Goal: Task Accomplishment & Management: Complete application form

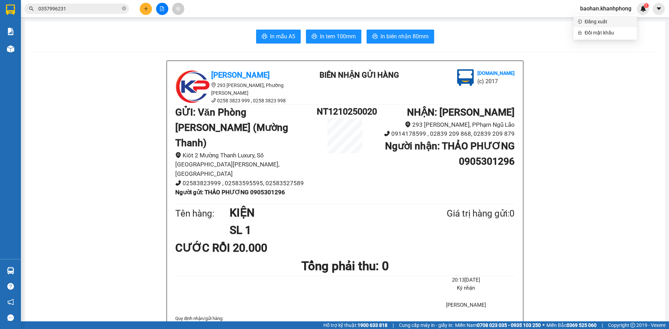
click at [600, 17] on li "Đăng xuất" at bounding box center [604, 21] width 63 height 11
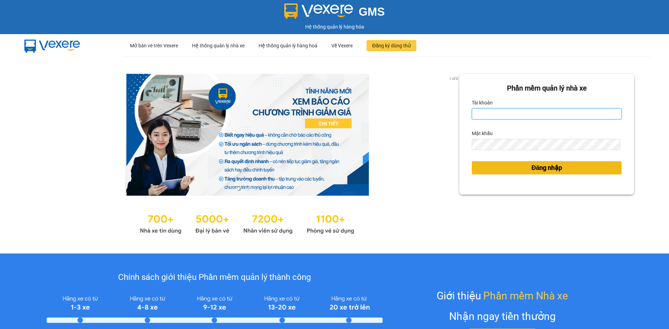
type input "quan.khanhphong"
drag, startPoint x: 534, startPoint y: 168, endPoint x: 533, endPoint y: 162, distance: 5.4
click at [534, 168] on span "Đăng nhập" at bounding box center [546, 168] width 31 height 10
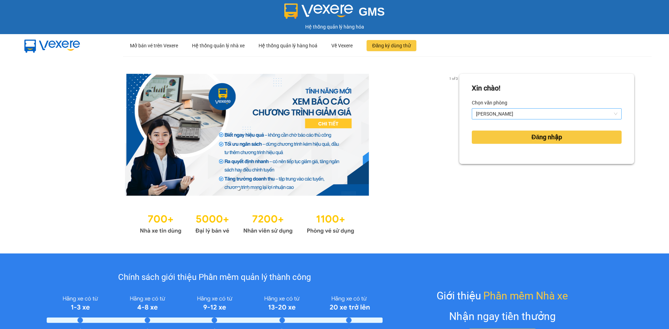
click at [497, 115] on span "[PERSON_NAME]" at bounding box center [546, 114] width 141 height 10
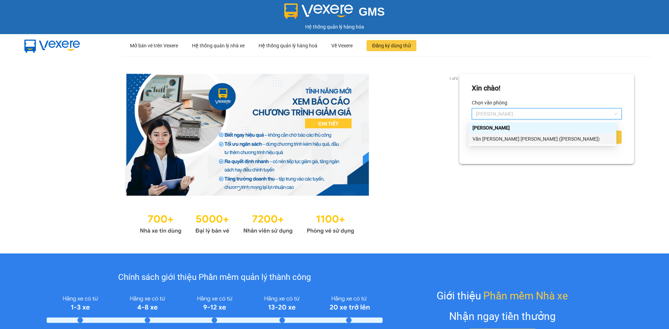
click at [499, 137] on div "Văn [PERSON_NAME] [PERSON_NAME] ([PERSON_NAME])" at bounding box center [542, 139] width 140 height 8
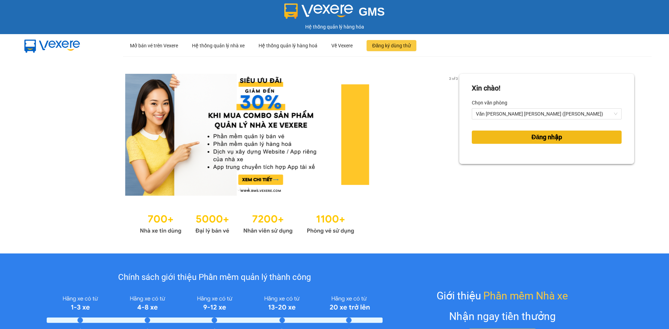
click at [499, 137] on button "Đăng nhập" at bounding box center [547, 137] width 150 height 13
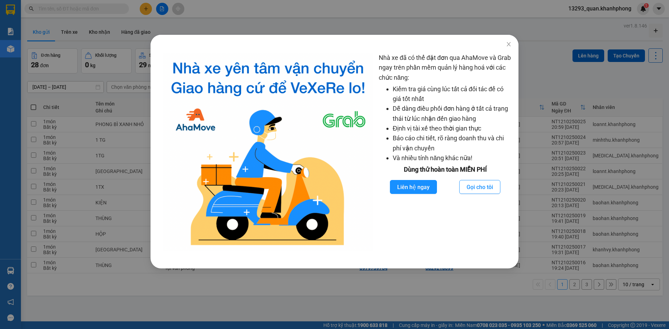
click at [115, 49] on div "Nhà xe đã có thể đặt đơn qua AhaMove và Grab ngay trên phần mềm quản lý hàng ho…" at bounding box center [334, 164] width 669 height 329
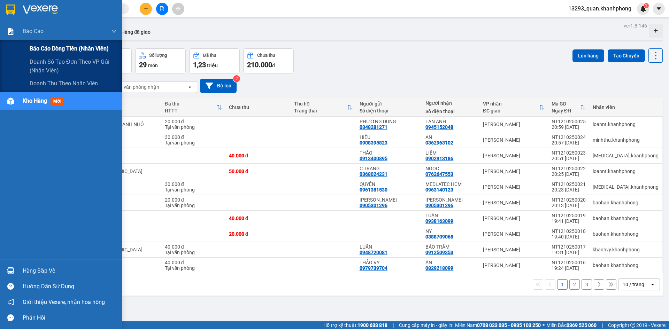
click at [46, 47] on span "Báo cáo dòng tiền (nhân viên)" at bounding box center [69, 48] width 79 height 9
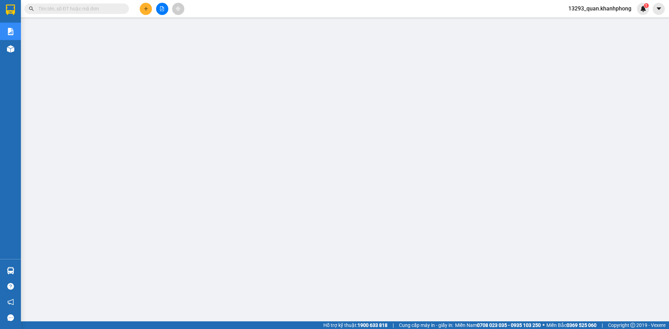
click at [599, 8] on span "13293_quan.khanhphong" at bounding box center [600, 8] width 74 height 9
click at [599, 22] on span "Đăng xuất" at bounding box center [603, 22] width 60 height 8
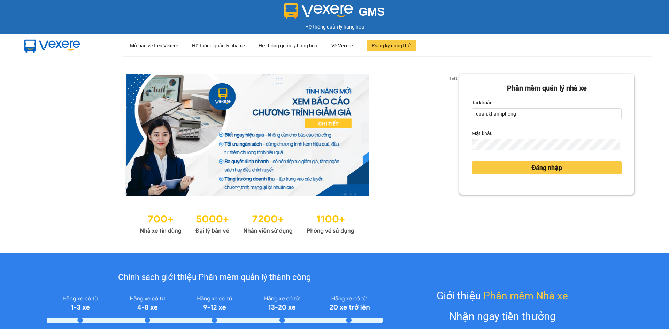
click at [535, 120] on form "Phần mềm quản lý nhà xe Tài khoản quan.khanhphong Mật khẩu Đăng nhập" at bounding box center [547, 134] width 150 height 103
click at [538, 112] on input "quan.khanhphong" at bounding box center [547, 113] width 150 height 11
type input "baohan.khanhphong"
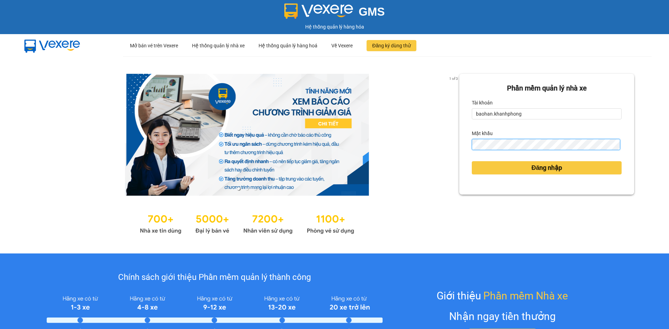
click at [472, 161] on button "Đăng nhập" at bounding box center [547, 167] width 150 height 13
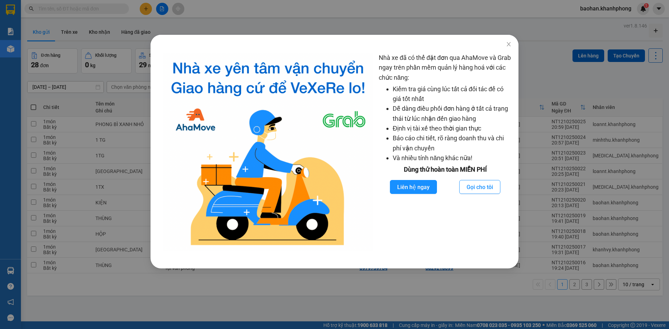
click at [433, 19] on div "Nhà xe đã có thể đặt đơn qua AhaMove và Grab ngay trên phần mềm quản lý hàng ho…" at bounding box center [334, 164] width 669 height 329
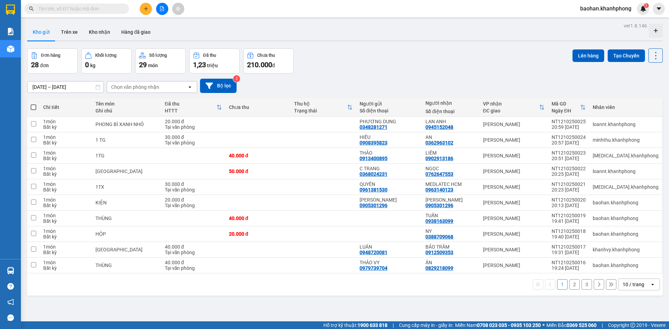
click at [97, 13] on span at bounding box center [76, 8] width 104 height 10
click at [95, 5] on input "text" at bounding box center [79, 9] width 82 height 8
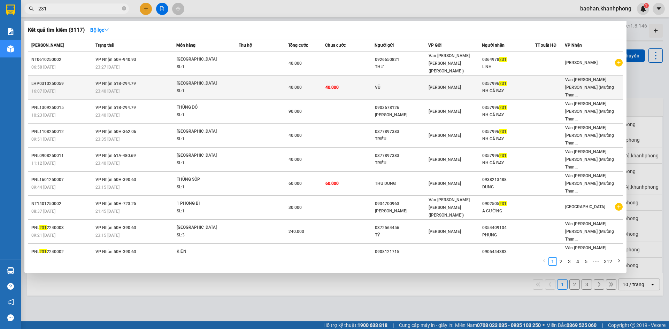
type input "231"
copy div "0357996 231"
drag, startPoint x: 486, startPoint y: 72, endPoint x: 509, endPoint y: 75, distance: 23.8
click at [509, 80] on div "0357996 231" at bounding box center [508, 83] width 53 height 7
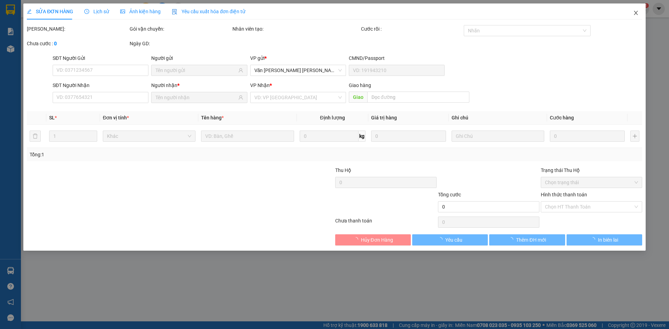
click at [634, 12] on icon "close" at bounding box center [636, 13] width 6 height 6
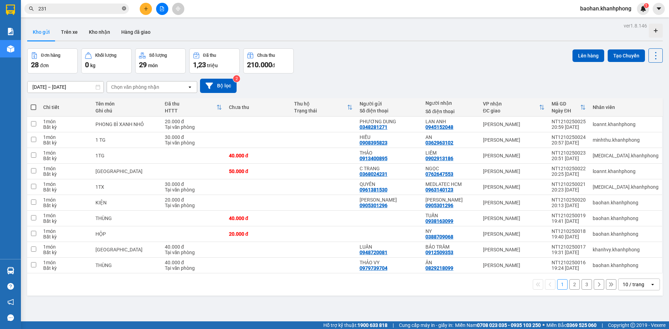
click at [123, 8] on icon "close-circle" at bounding box center [124, 8] width 4 height 4
paste input "0357996231"
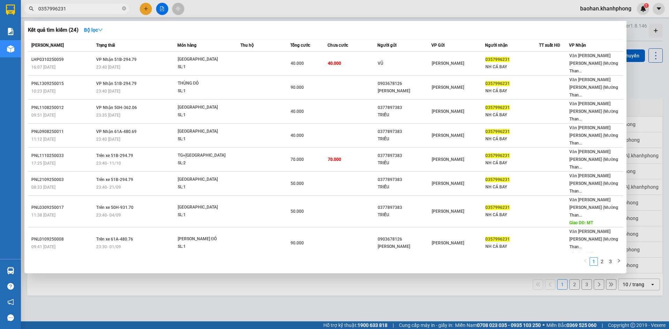
type input "0357996231"
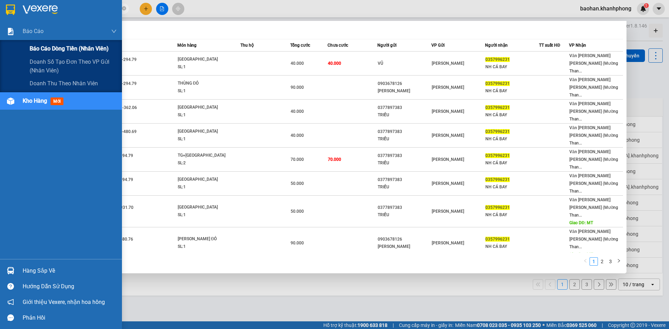
click at [30, 48] on span "Báo cáo dòng tiền (nhân viên)" at bounding box center [69, 48] width 79 height 9
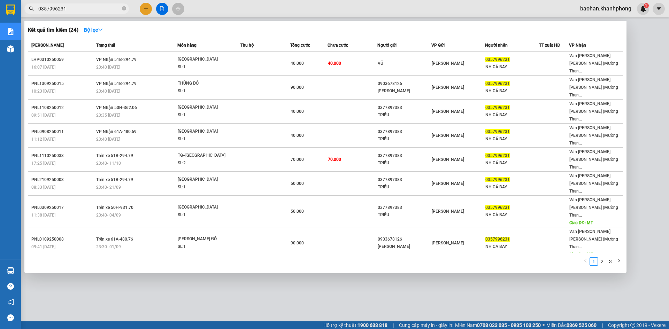
click at [145, 297] on div at bounding box center [334, 164] width 669 height 329
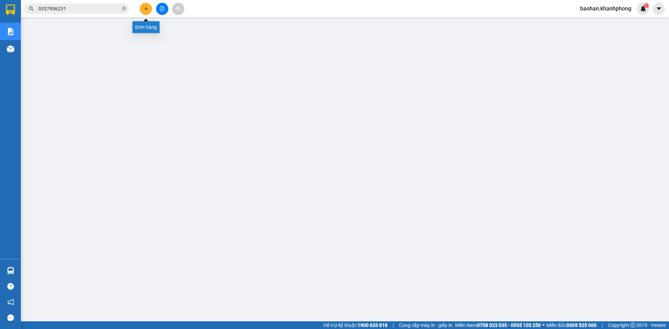
click at [145, 7] on icon "plus" at bounding box center [146, 8] width 5 height 5
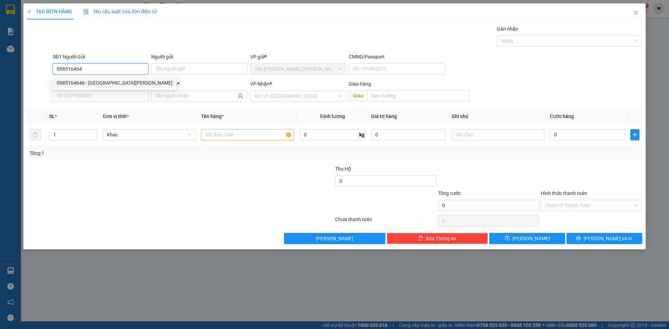
click at [91, 83] on div "0985164646 - THÁI ANH" at bounding box center [115, 83] width 116 height 8
type input "0985164646"
type input "THÁI ANH"
type input "0985164646"
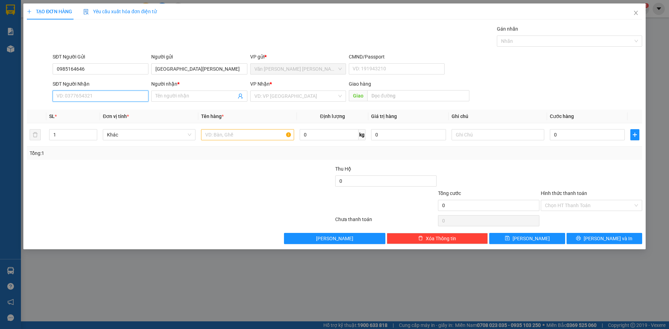
click at [94, 94] on input "SĐT Người Nhận" at bounding box center [101, 96] width 96 height 11
click at [116, 123] on div "0985164646 - THÁI ANH" at bounding box center [115, 121] width 116 height 8
type input "0985164646"
type input "THÁI ANH"
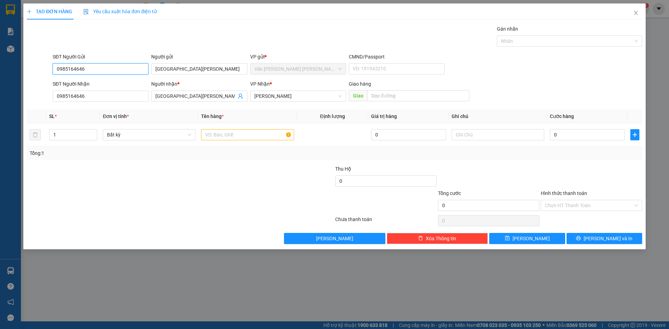
click at [126, 68] on input "0985164646" at bounding box center [101, 68] width 96 height 11
click at [114, 81] on div "0866002468 - HUYỀN" at bounding box center [115, 83] width 116 height 8
type input "0866002468"
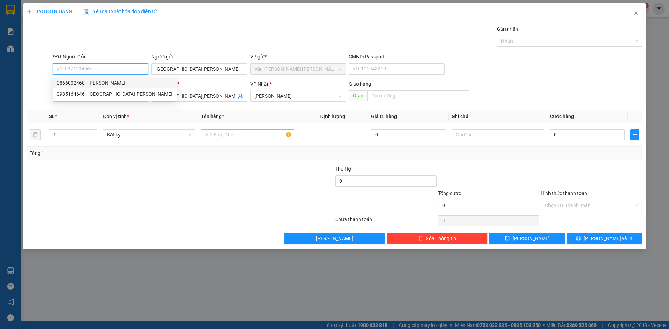
type input "HUYỀN"
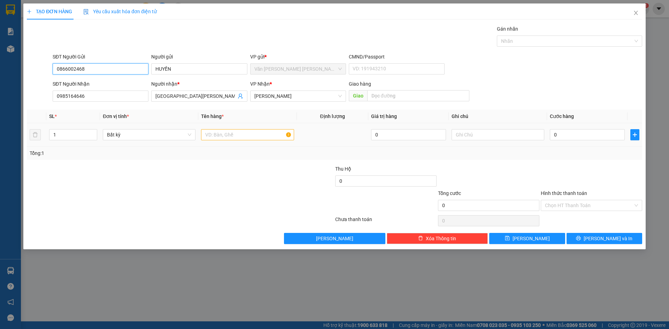
type input "0866002468"
click at [247, 130] on input "text" at bounding box center [247, 134] width 93 height 11
type input "thùng"
click at [585, 137] on input "0" at bounding box center [587, 134] width 75 height 11
type input "5"
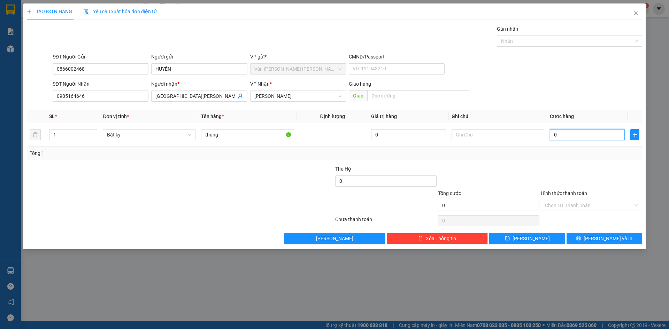
type input "5"
type input "50"
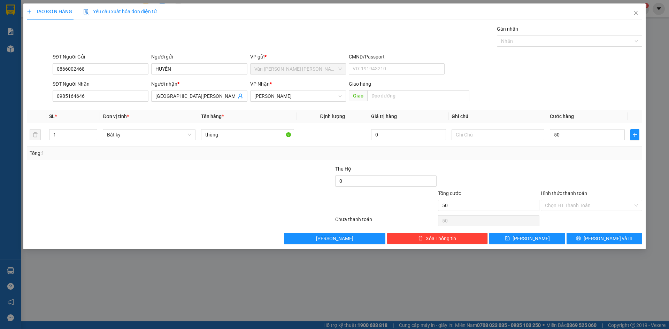
type input "50.000"
click at [625, 74] on div "SĐT Người Gửi 0866002468 Người gửi HUYỀN VP gửi * Văn Phòng Trần Phú (Mường Tha…" at bounding box center [347, 65] width 592 height 24
click at [588, 207] on input "Hình thức thanh toán" at bounding box center [589, 205] width 88 height 10
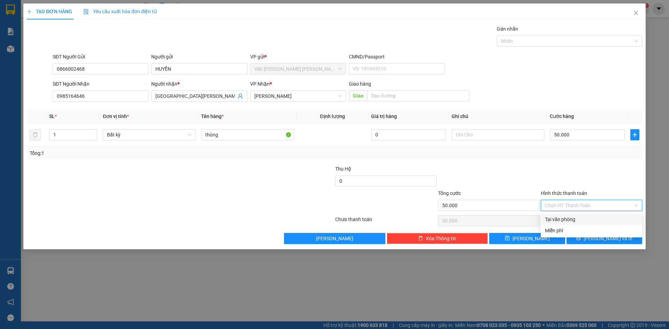
click at [579, 216] on div "Tại văn phòng" at bounding box center [591, 220] width 93 height 8
type input "0"
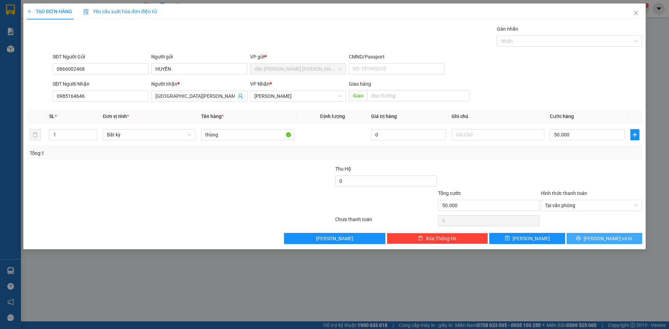
click at [582, 234] on button "Lưu và In" at bounding box center [604, 238] width 76 height 11
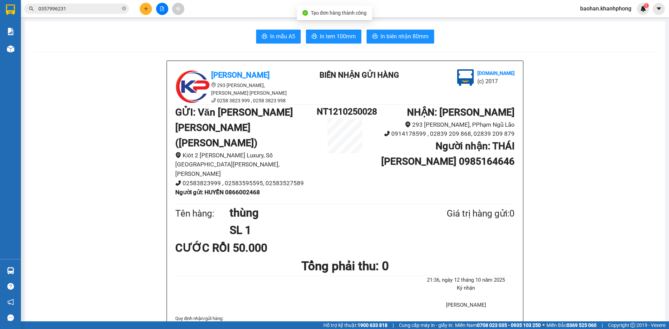
click at [421, 34] on span "In biên nhận 80mm" at bounding box center [404, 36] width 48 height 9
click at [278, 30] on button "In mẫu A5" at bounding box center [278, 37] width 45 height 14
